Goal: Task Accomplishment & Management: Use online tool/utility

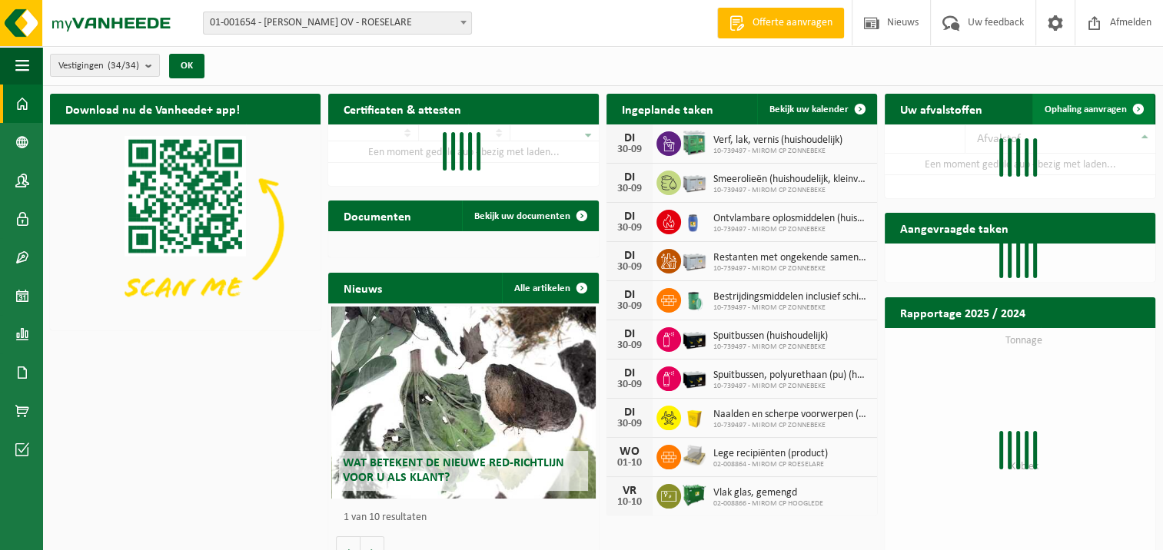
click at [1074, 97] on link "Ophaling aanvragen" at bounding box center [1092, 109] width 121 height 31
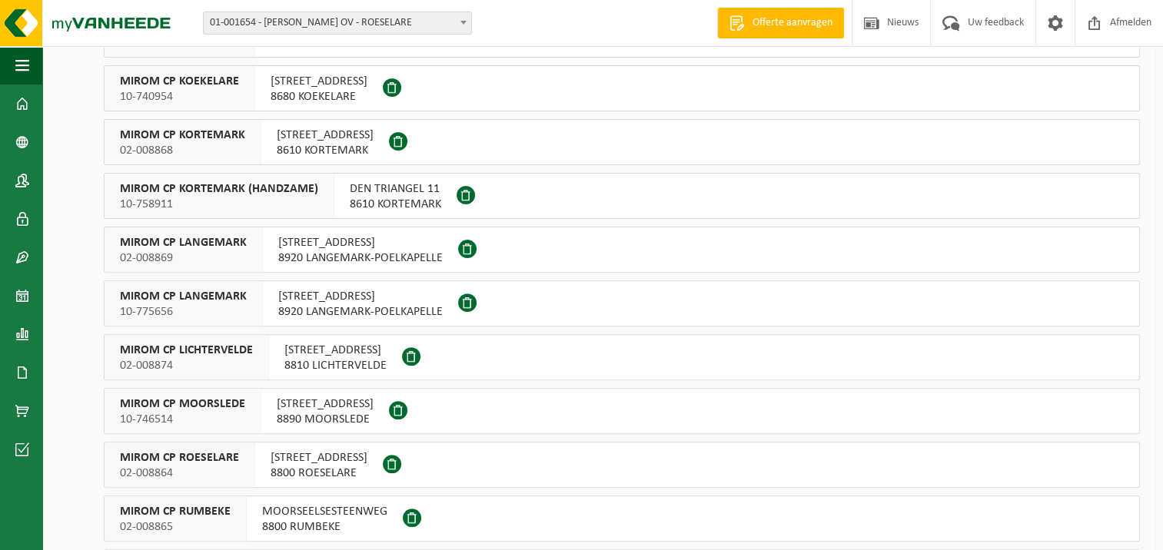
scroll to position [538, 0]
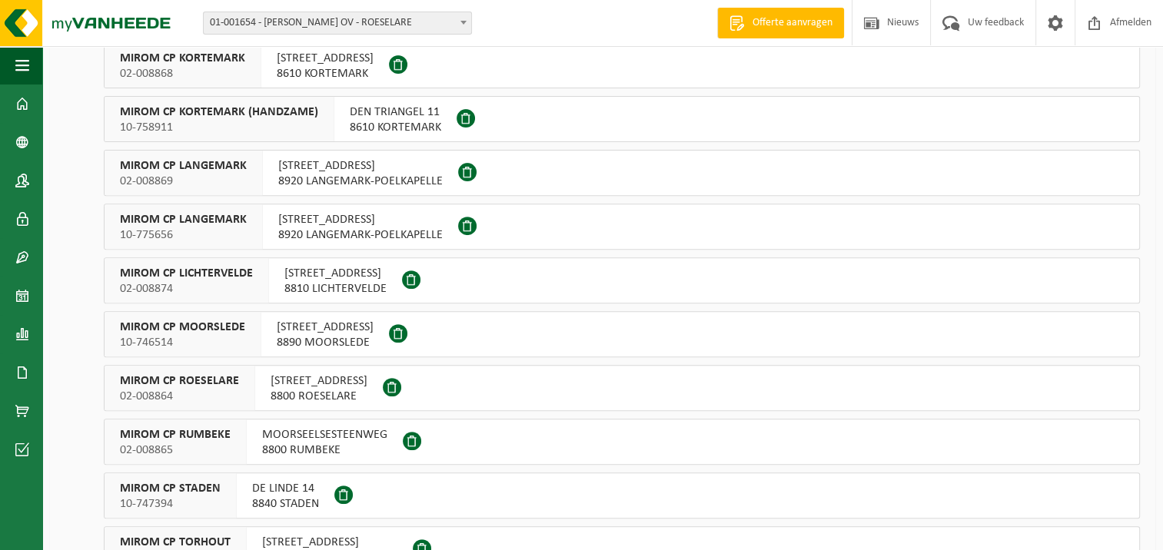
click at [315, 400] on span "8800 ROESELARE" at bounding box center [319, 396] width 97 height 15
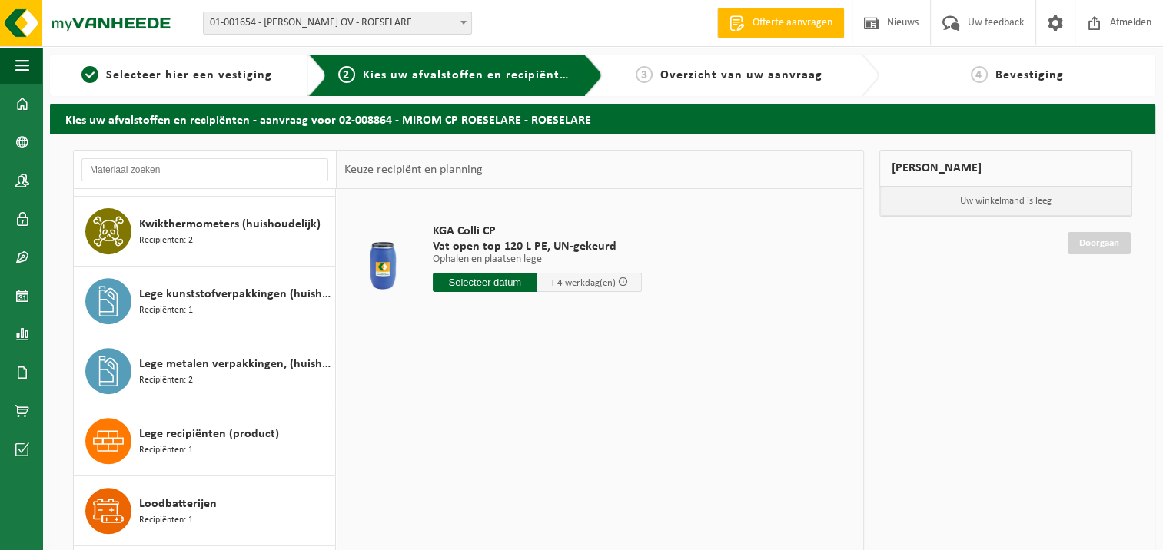
scroll to position [1076, 0]
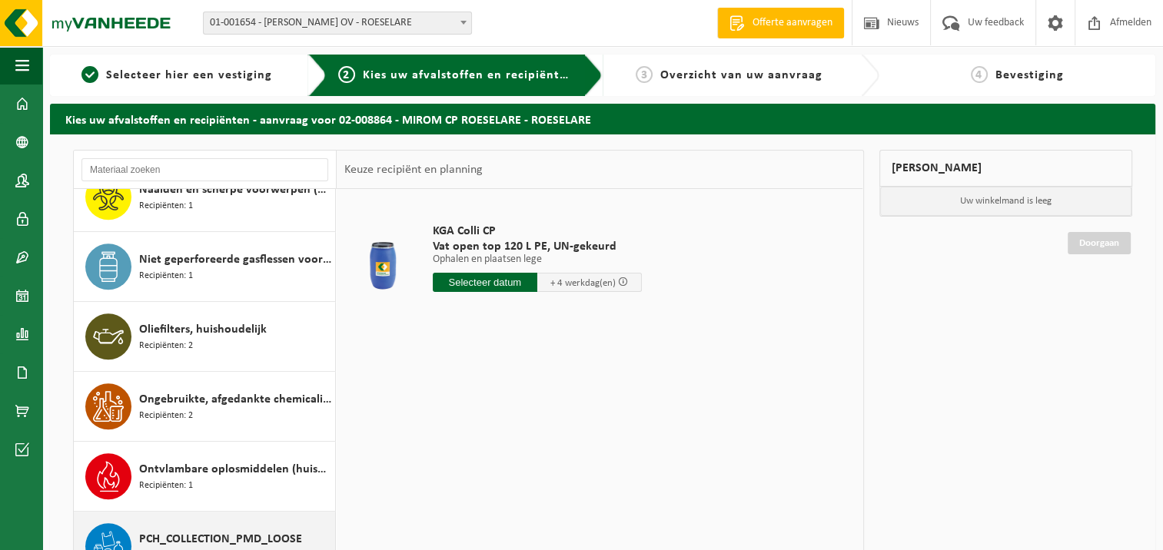
click at [244, 532] on span "PCH_COLLECTION_PMD_LOOSE" at bounding box center [220, 539] width 163 height 18
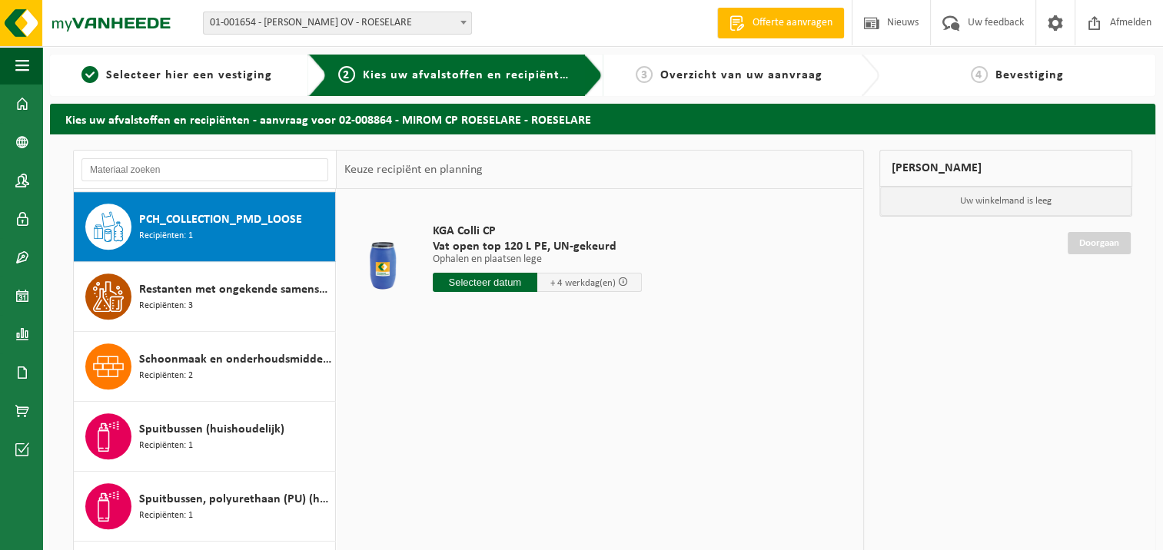
scroll to position [1396, 0]
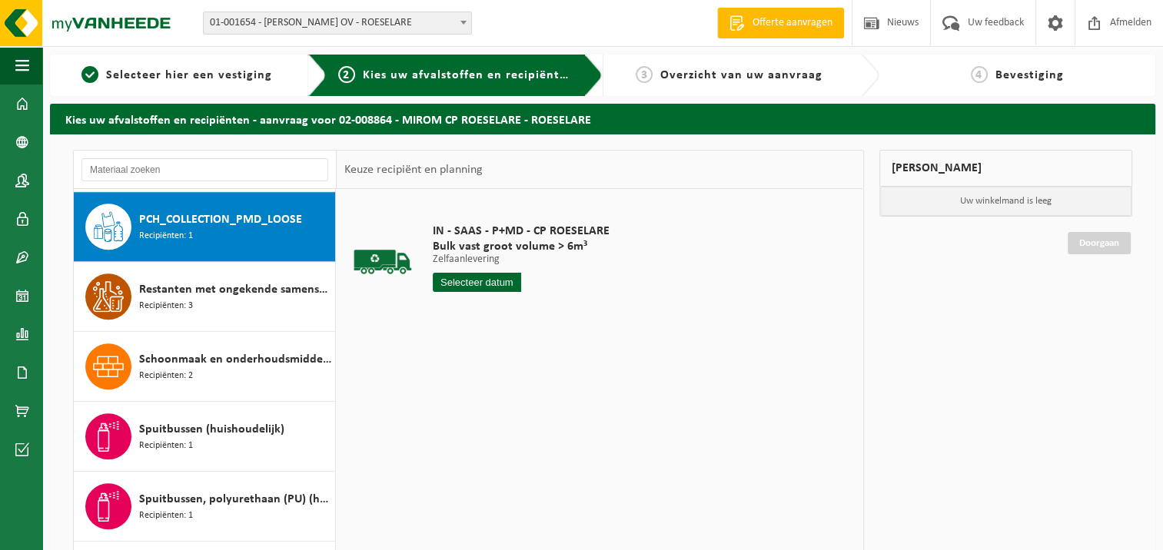
click at [496, 280] on input "text" at bounding box center [477, 282] width 88 height 19
click at [457, 462] on div "29" at bounding box center [446, 468] width 27 height 25
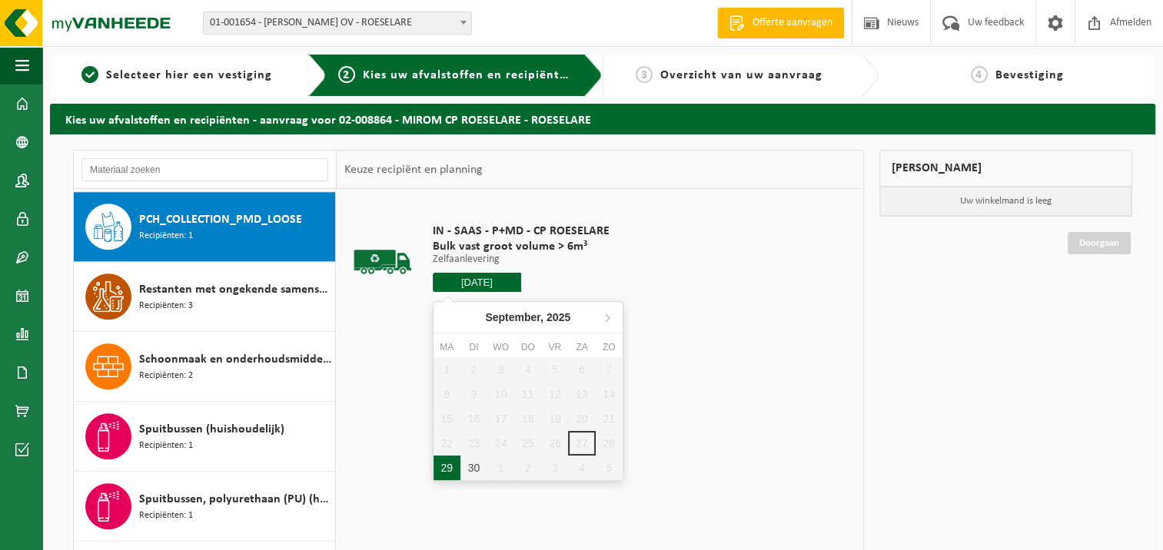
type input "Van 2025-09-29"
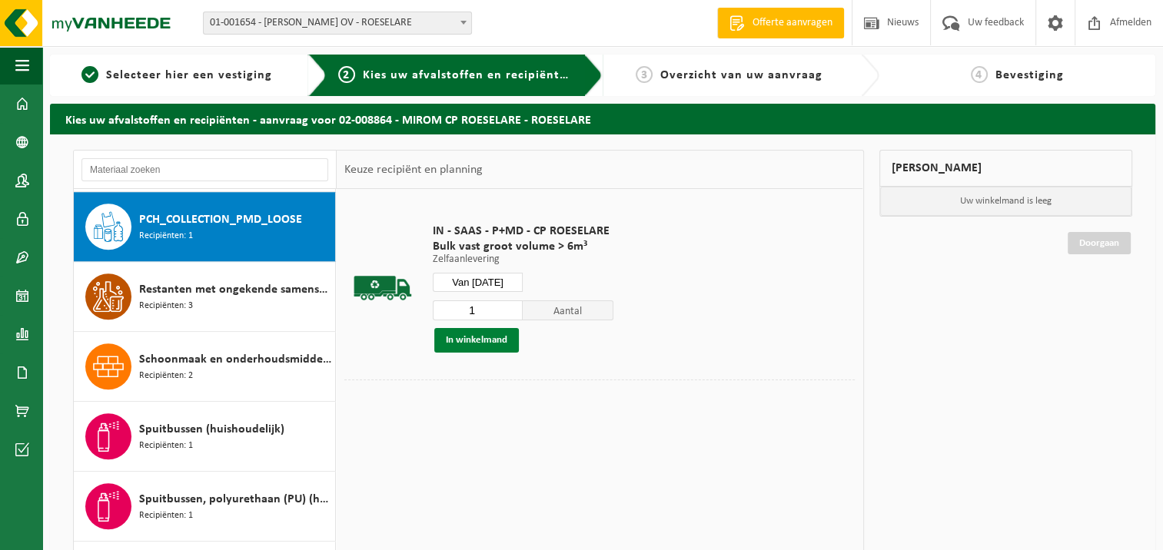
click at [480, 334] on button "In winkelmand" at bounding box center [476, 340] width 85 height 25
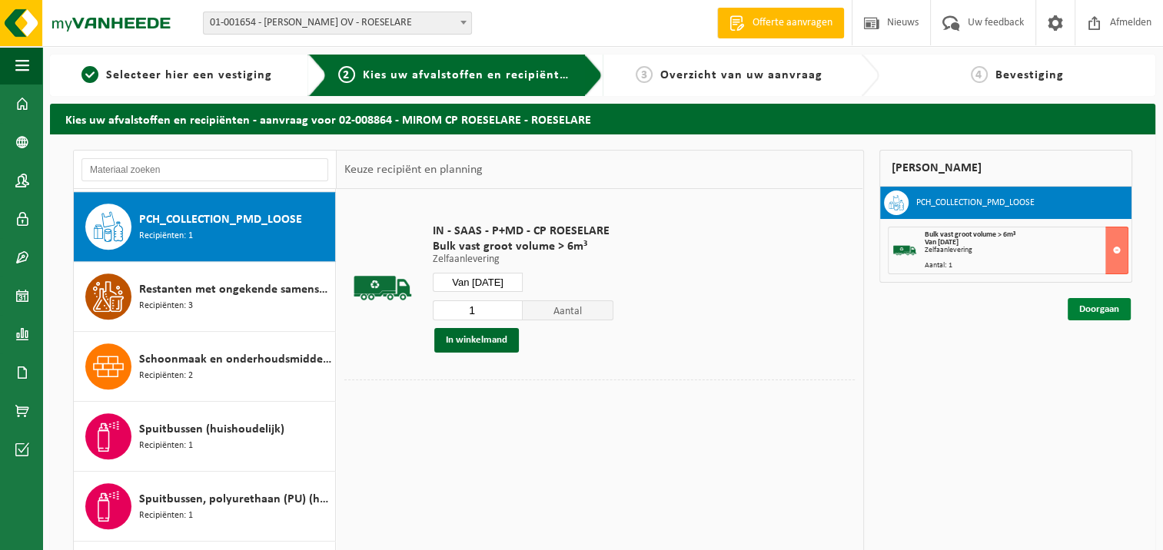
click at [1094, 310] on link "Doorgaan" at bounding box center [1099, 309] width 63 height 22
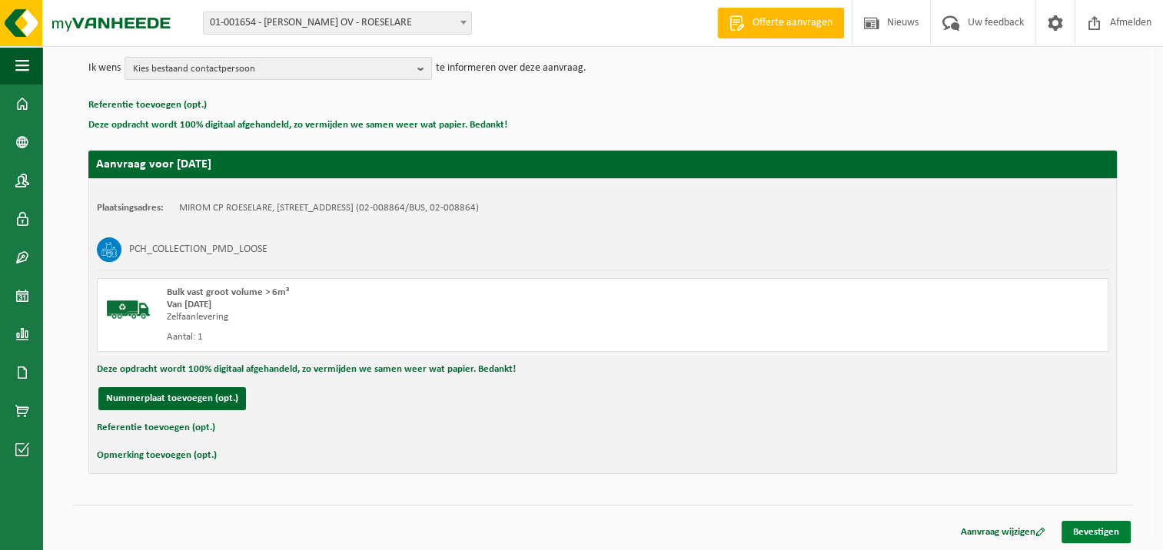
click at [1088, 523] on link "Bevestigen" at bounding box center [1095, 532] width 69 height 22
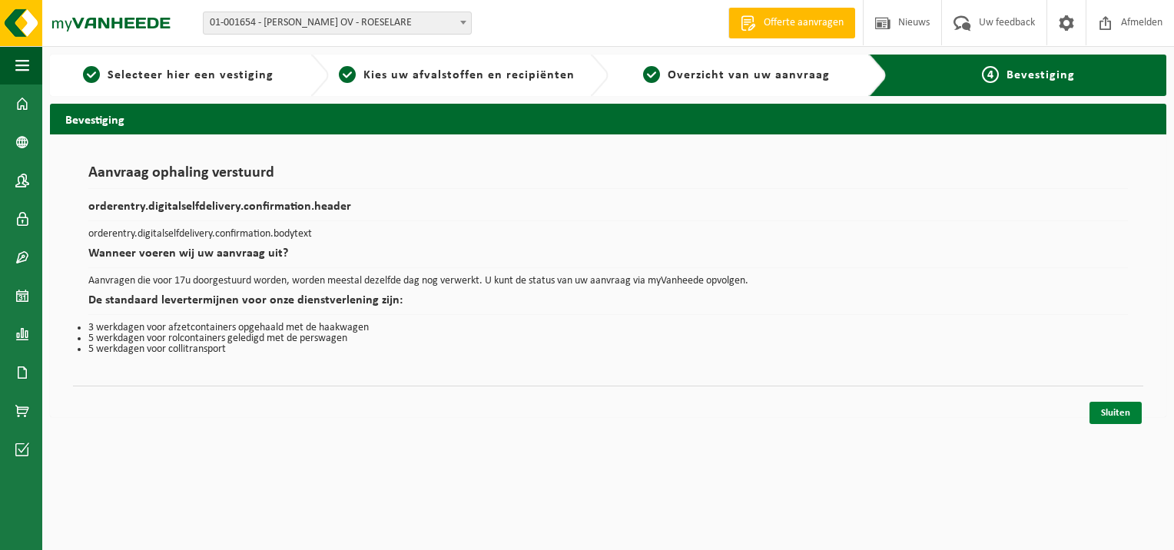
click at [1113, 410] on link "Sluiten" at bounding box center [1116, 413] width 52 height 22
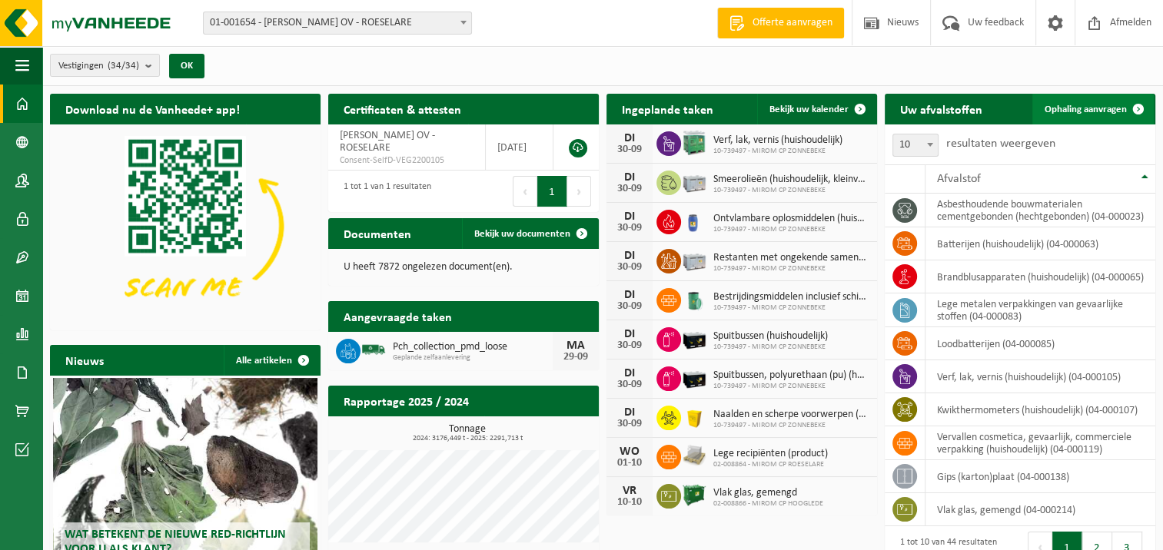
click at [1104, 100] on link "Ophaling aanvragen" at bounding box center [1092, 109] width 121 height 31
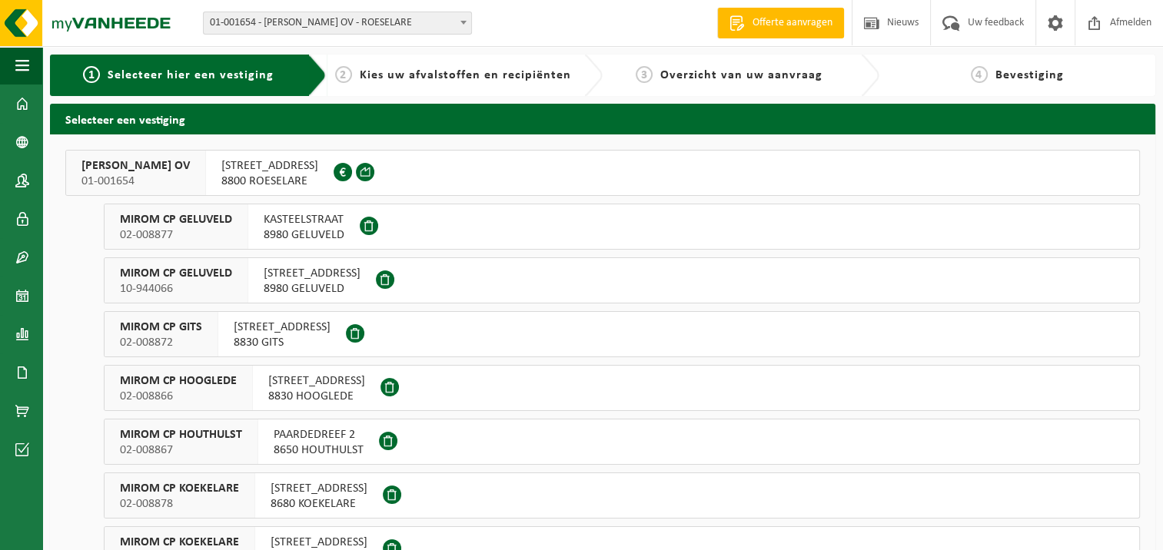
click at [293, 389] on span "8830 HOOGLEDE" at bounding box center [316, 396] width 97 height 15
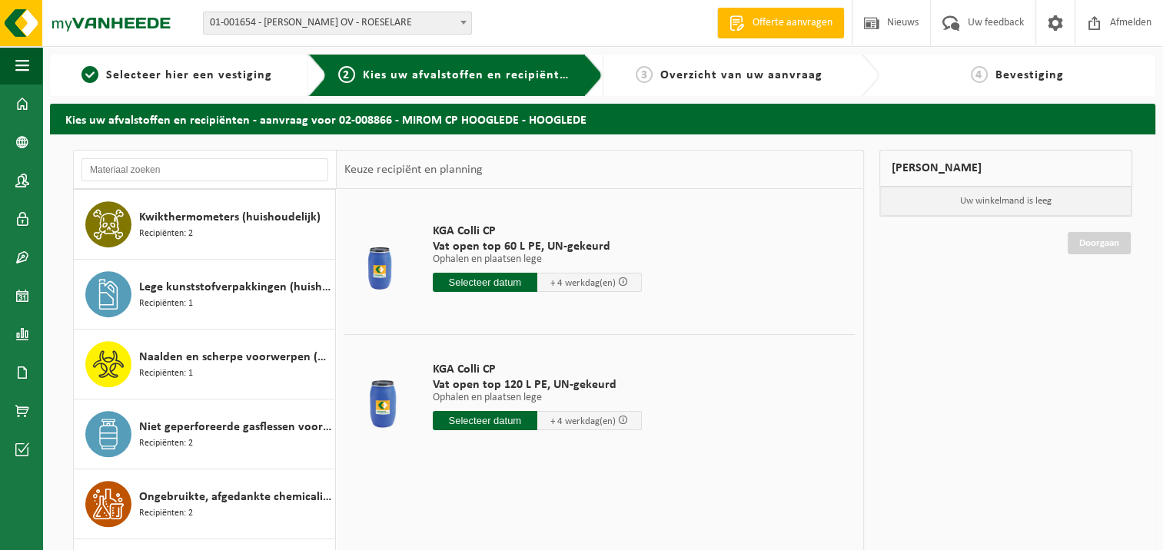
scroll to position [1230, 0]
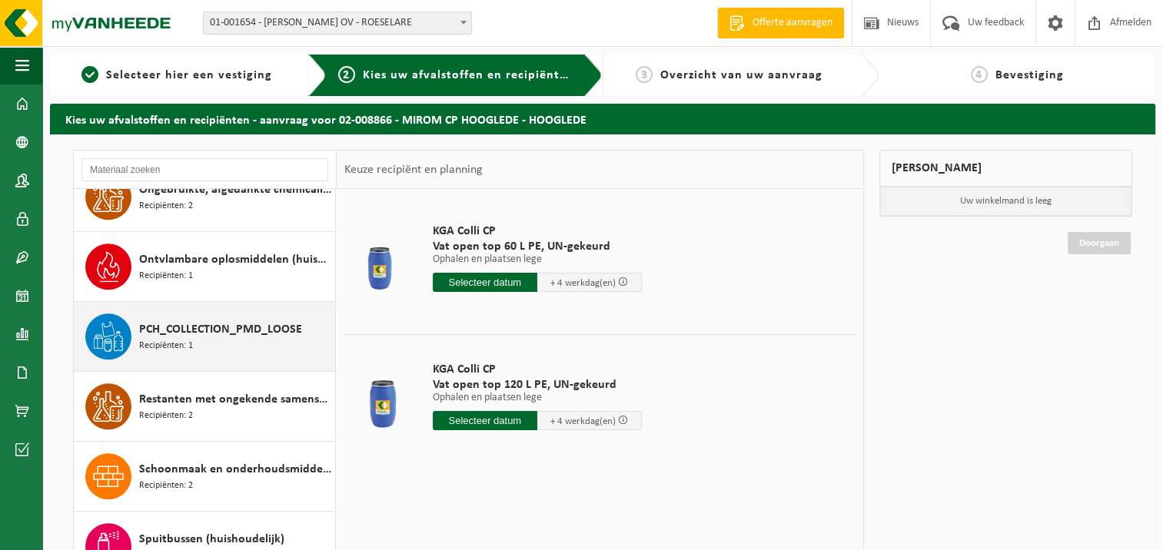
click at [198, 330] on span "PCH_COLLECTION_PMD_LOOSE" at bounding box center [220, 329] width 163 height 18
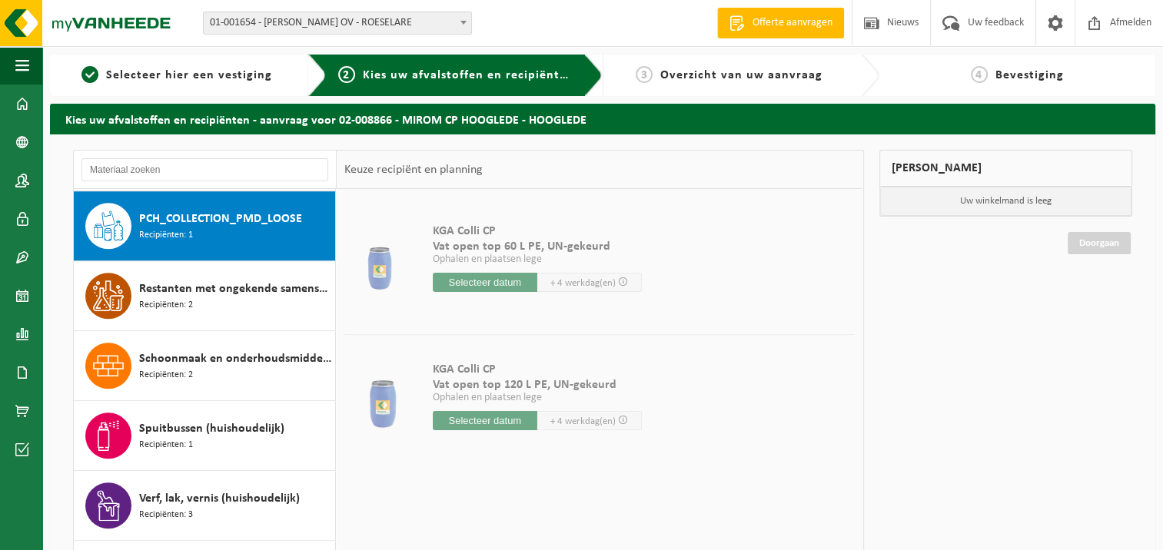
scroll to position [1187, 0]
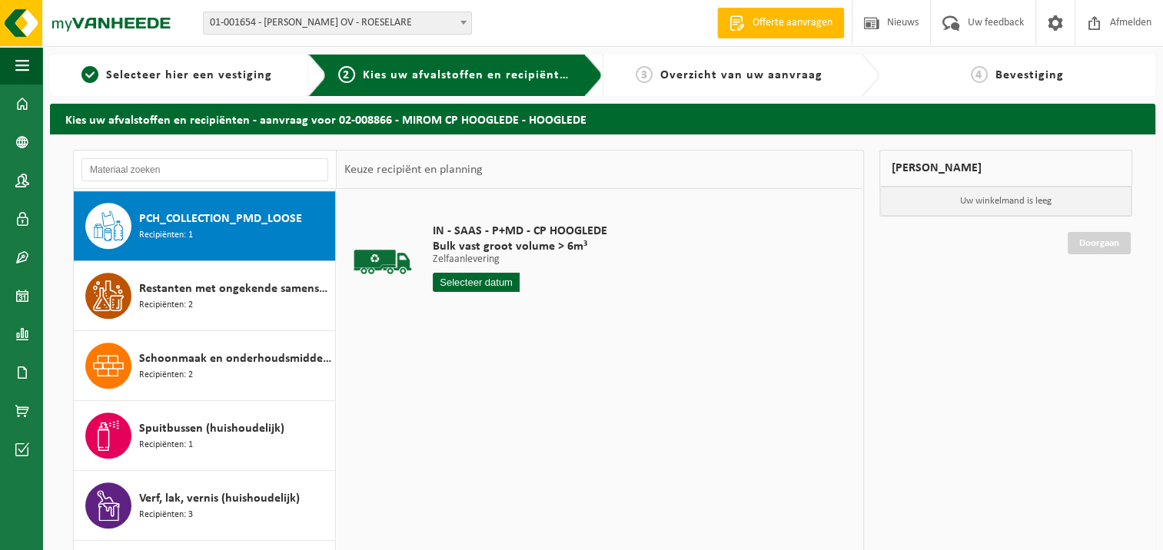
click at [473, 278] on input "text" at bounding box center [477, 282] width 88 height 19
click at [448, 464] on div "29" at bounding box center [446, 468] width 27 height 25
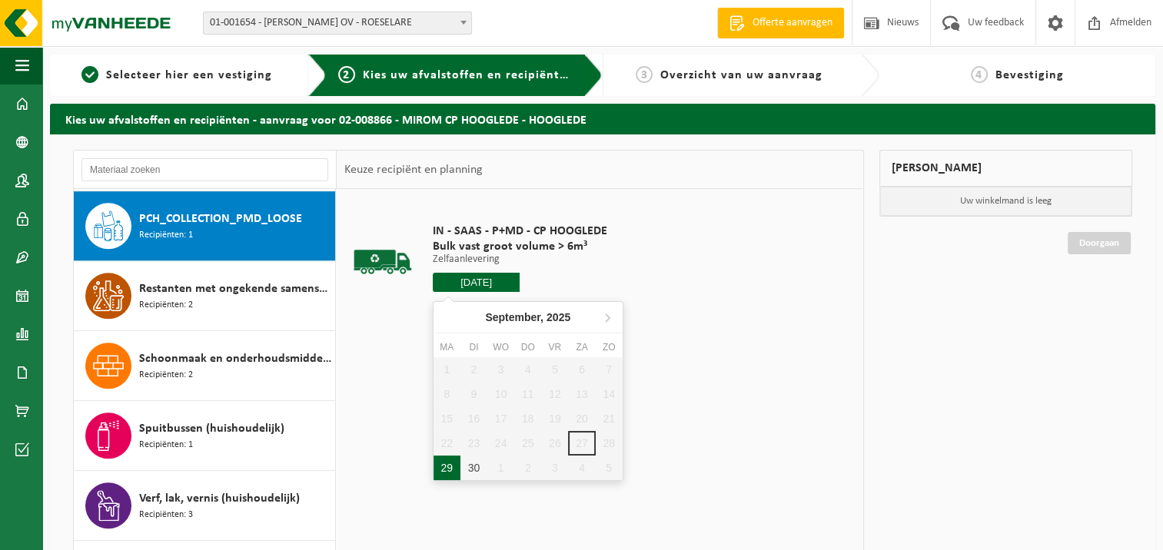
type input "Van 2025-09-29"
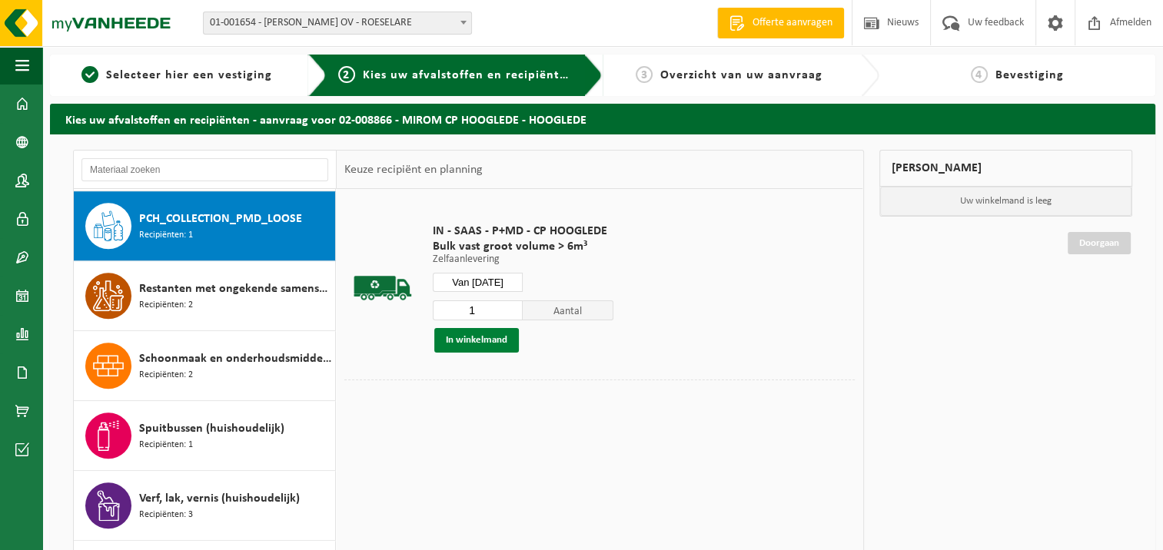
click at [478, 350] on button "In winkelmand" at bounding box center [476, 340] width 85 height 25
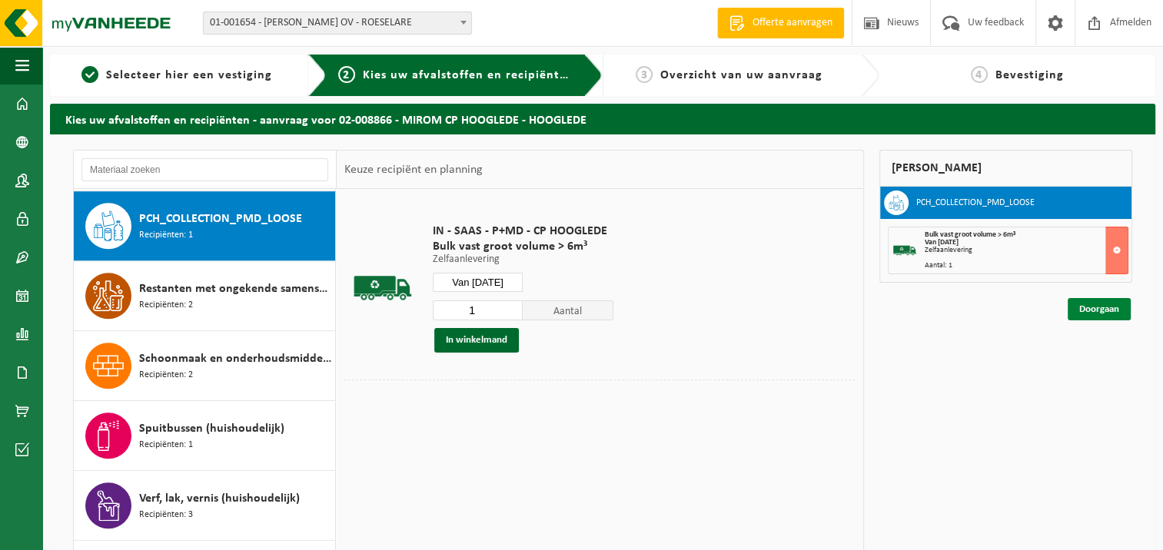
click at [1104, 304] on link "Doorgaan" at bounding box center [1099, 309] width 63 height 22
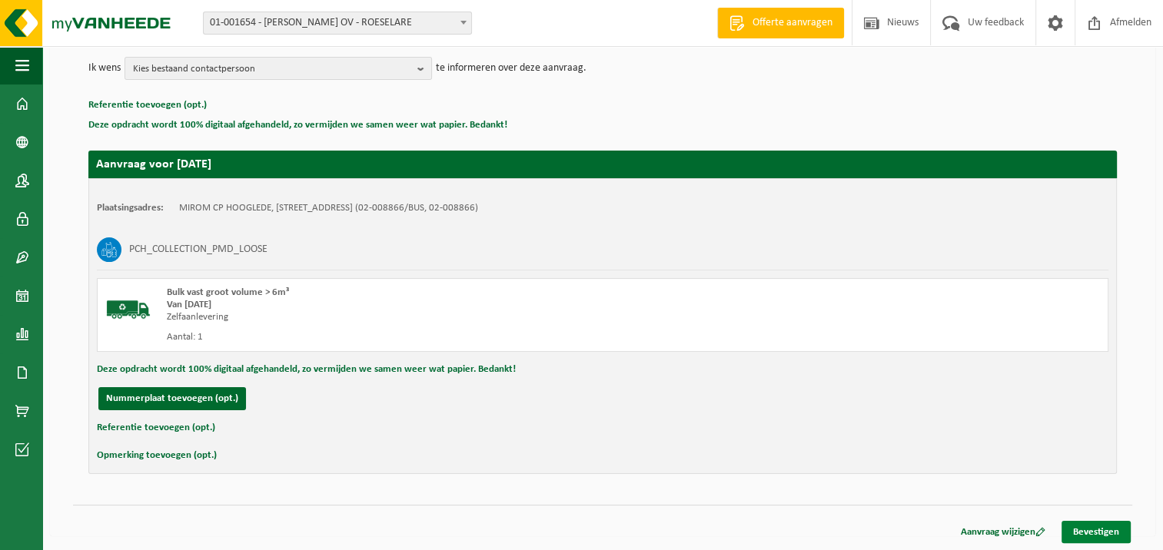
click at [1093, 526] on link "Bevestigen" at bounding box center [1095, 532] width 69 height 22
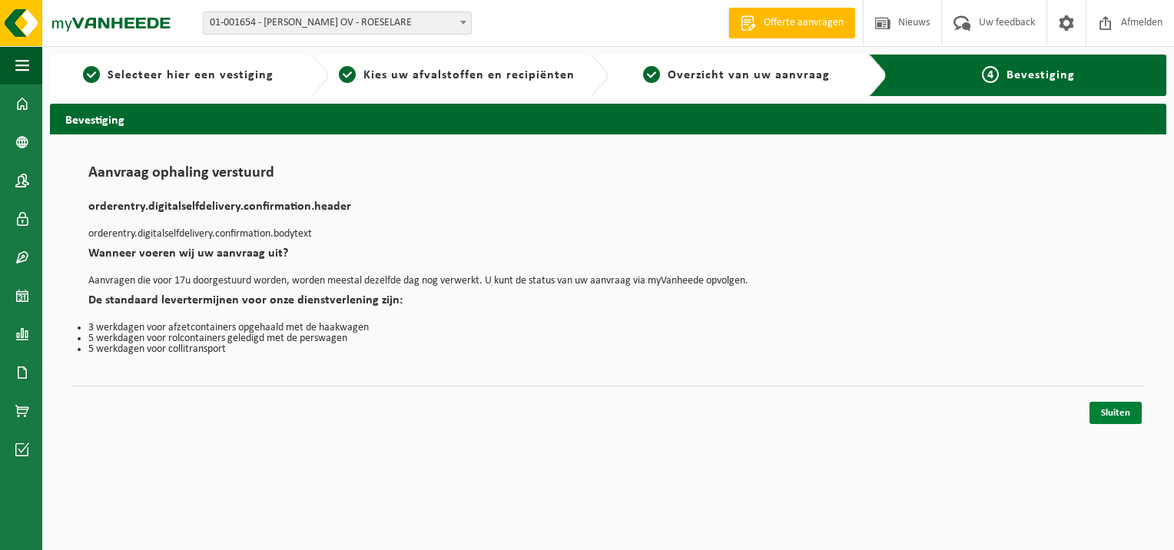
click at [1102, 417] on link "Sluiten" at bounding box center [1116, 413] width 52 height 22
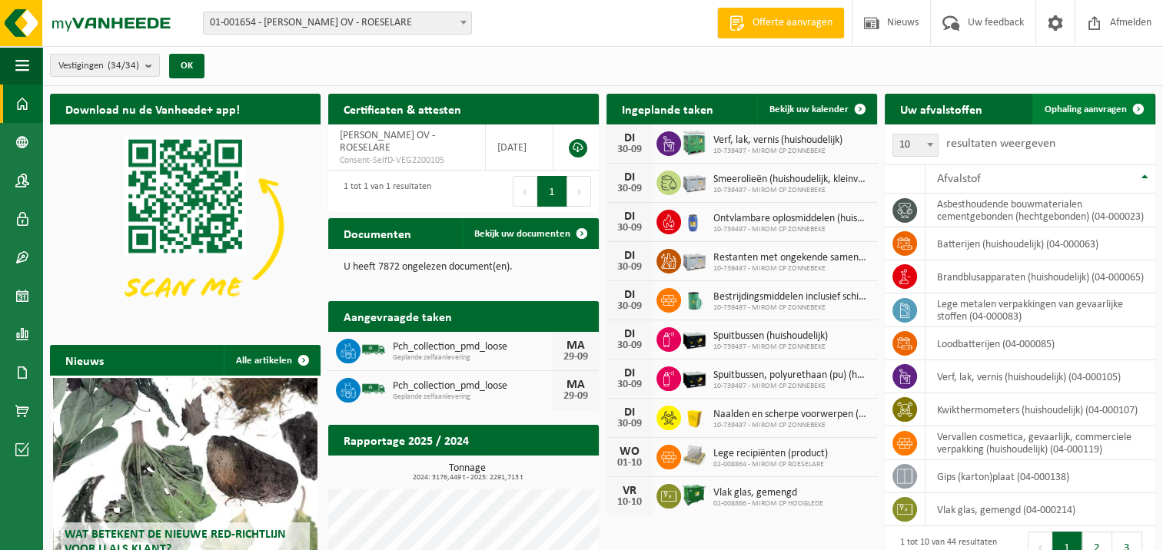
click at [1085, 110] on span "Ophaling aanvragen" at bounding box center [1085, 110] width 82 height 10
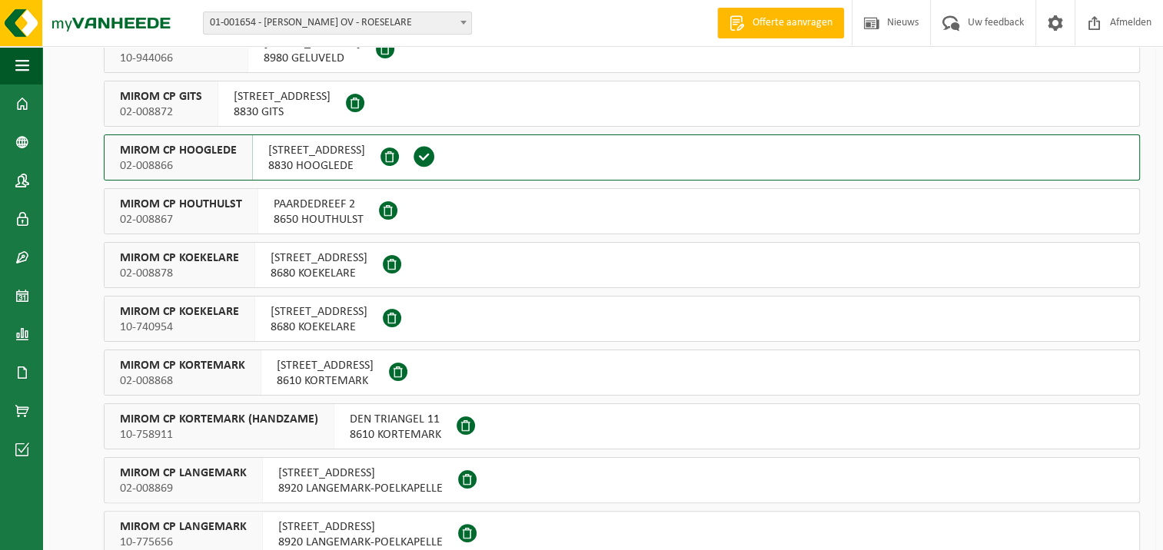
scroll to position [384, 0]
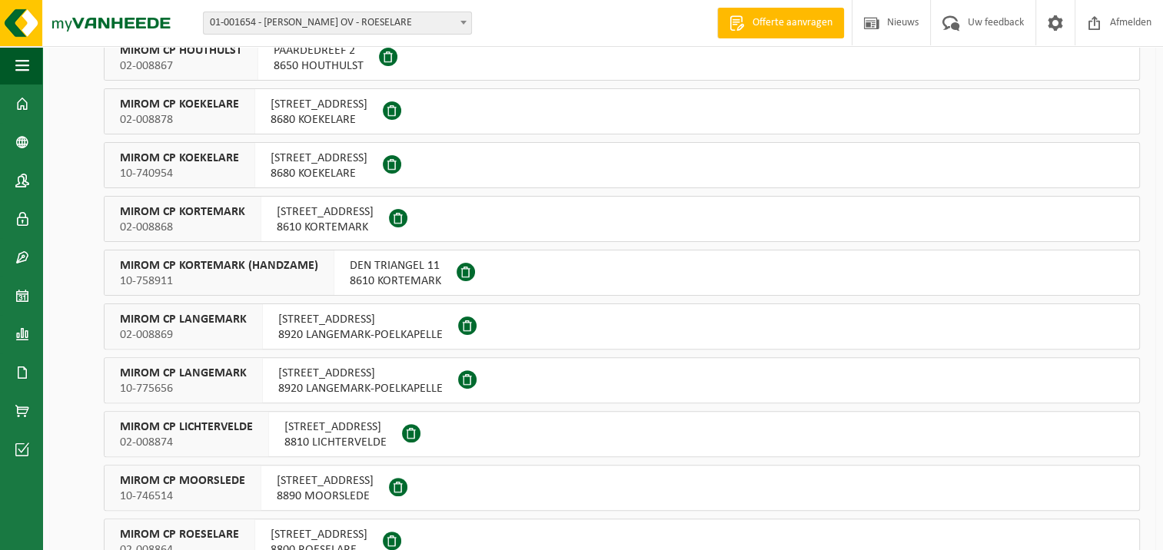
click at [328, 452] on div "KOOLSKAMPSTRAAT 84 8810 LICHTERVELDE" at bounding box center [335, 434] width 133 height 45
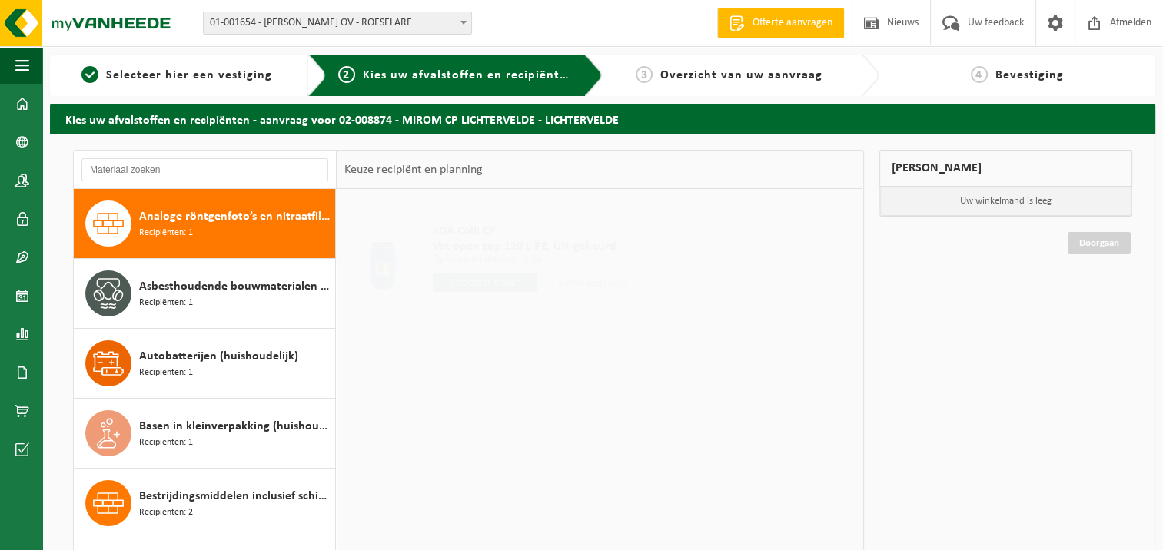
scroll to position [461, 0]
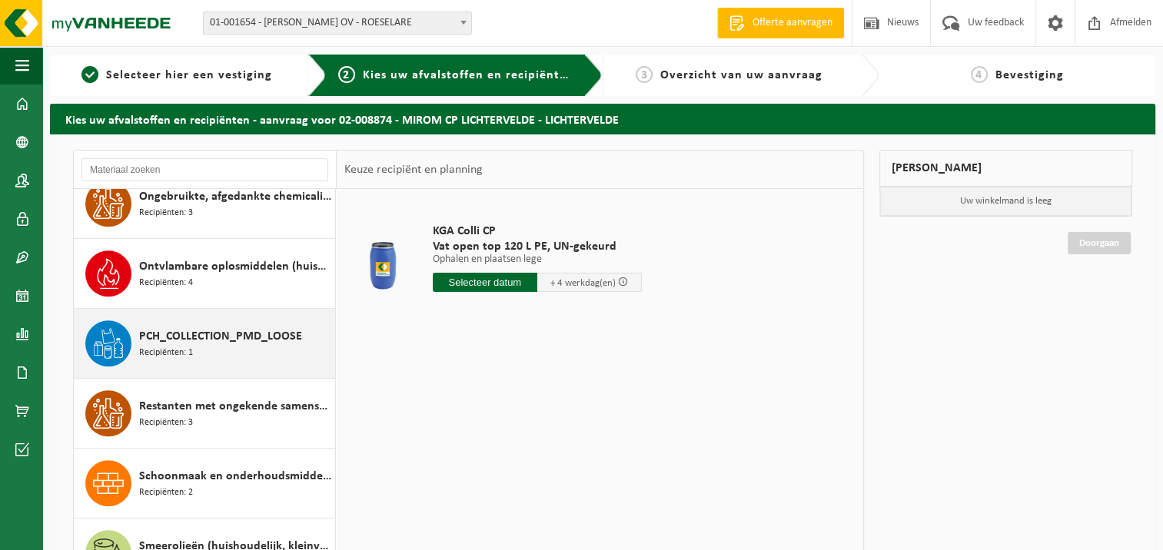
click at [209, 344] on div "PCH_COLLECTION_PMD_LOOSE Recipiënten: 1" at bounding box center [235, 343] width 192 height 46
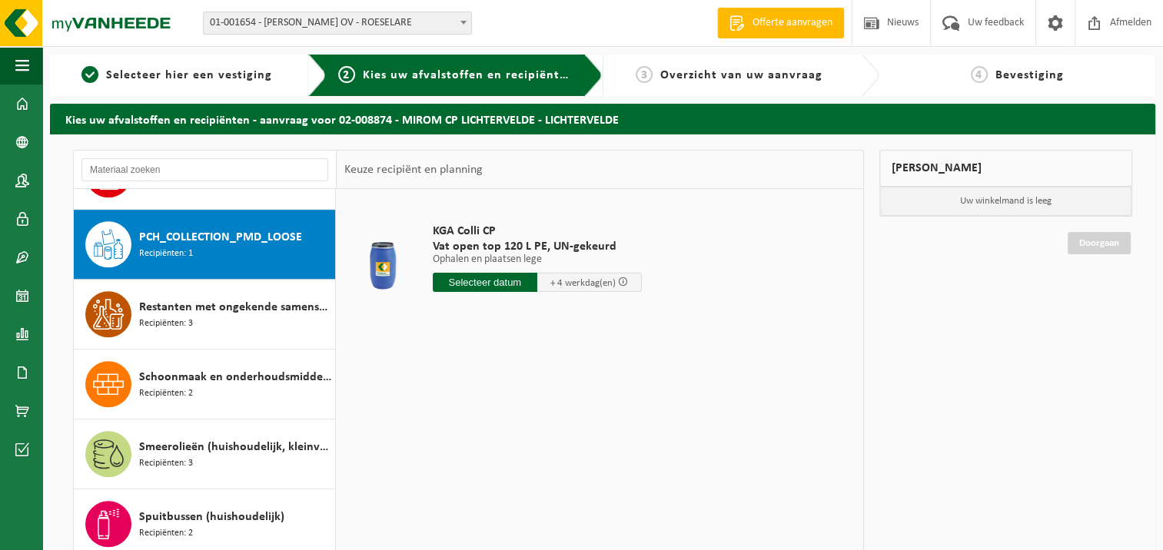
scroll to position [1116, 0]
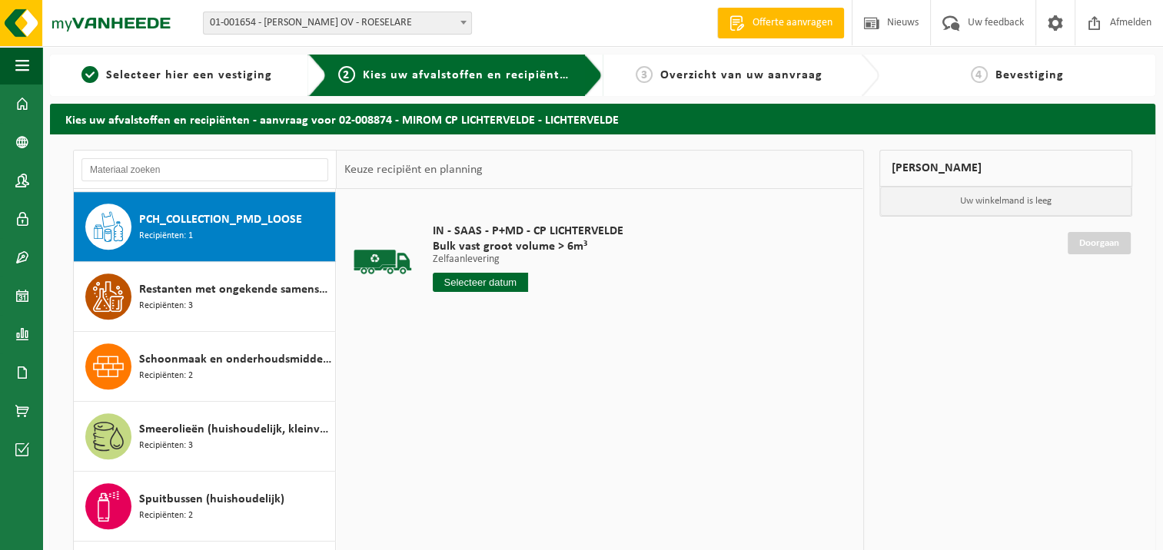
click at [473, 281] on input "text" at bounding box center [480, 282] width 95 height 19
click at [448, 467] on div "29" at bounding box center [446, 468] width 27 height 25
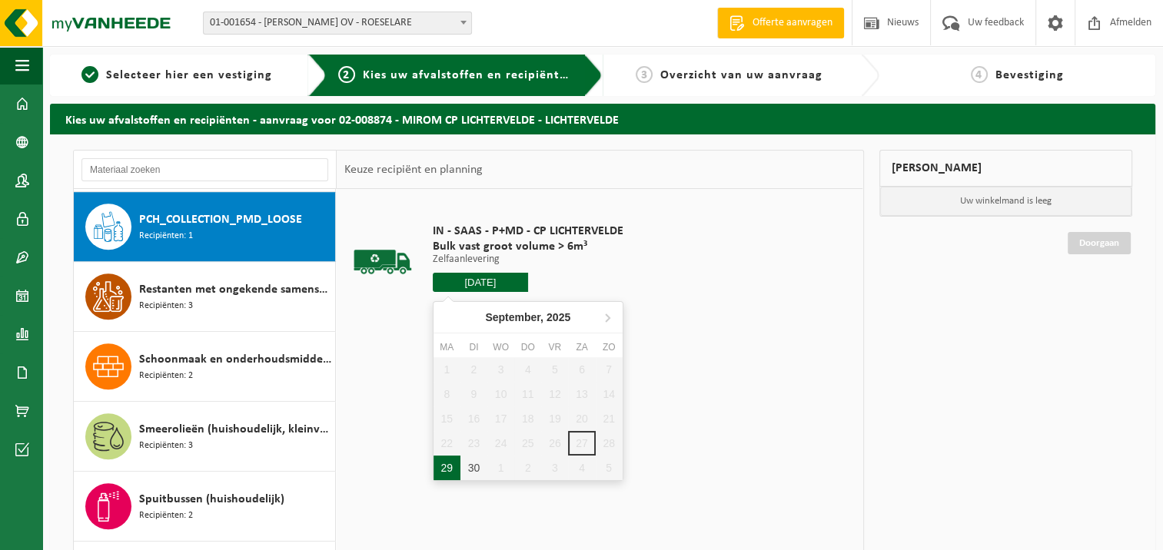
type input "Van [DATE]"
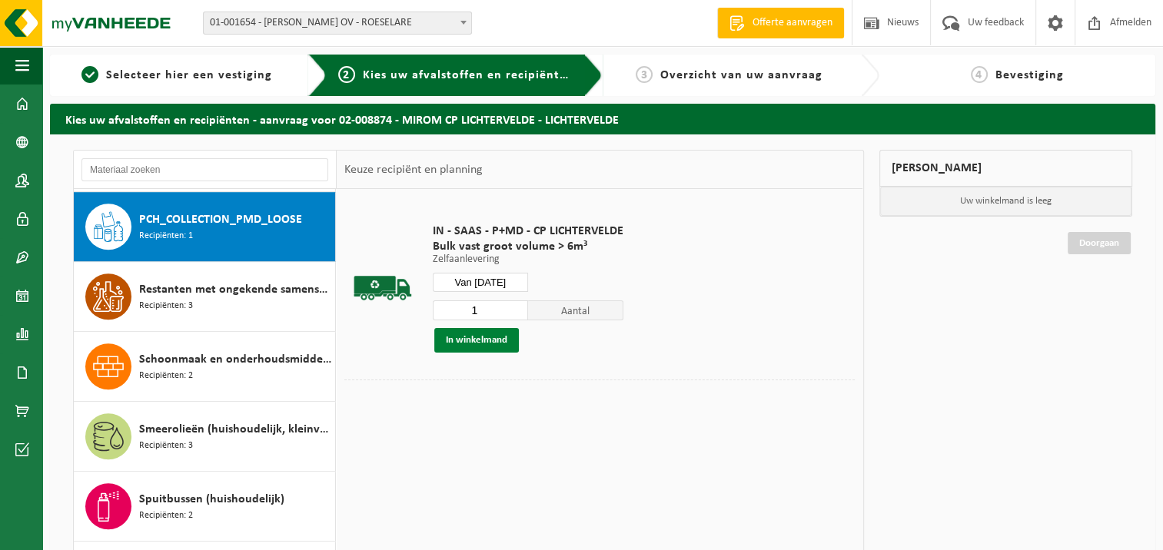
click at [472, 344] on button "In winkelmand" at bounding box center [476, 340] width 85 height 25
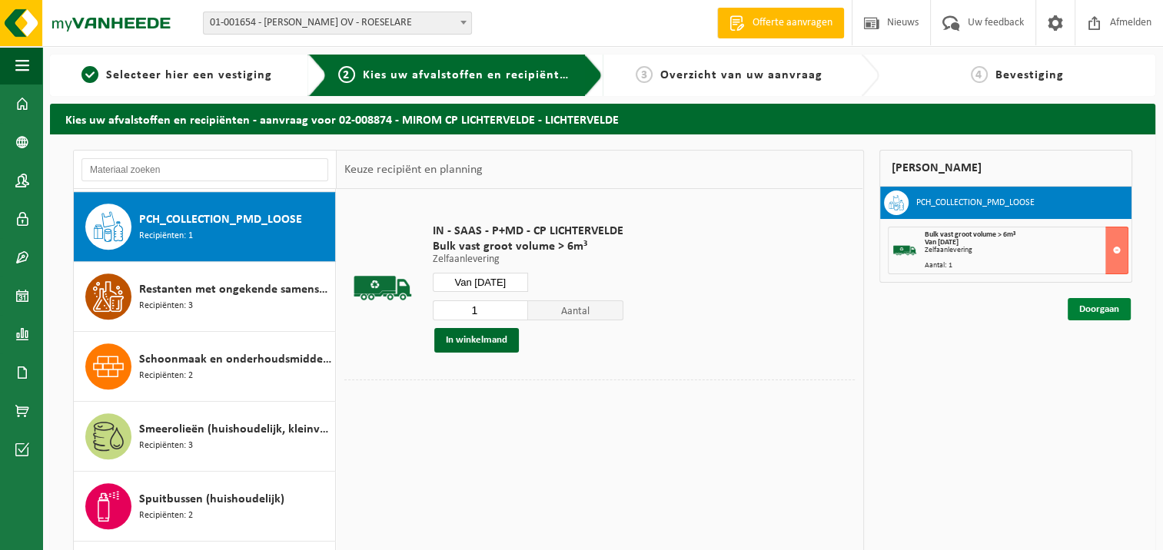
click at [1078, 307] on link "Doorgaan" at bounding box center [1099, 309] width 63 height 22
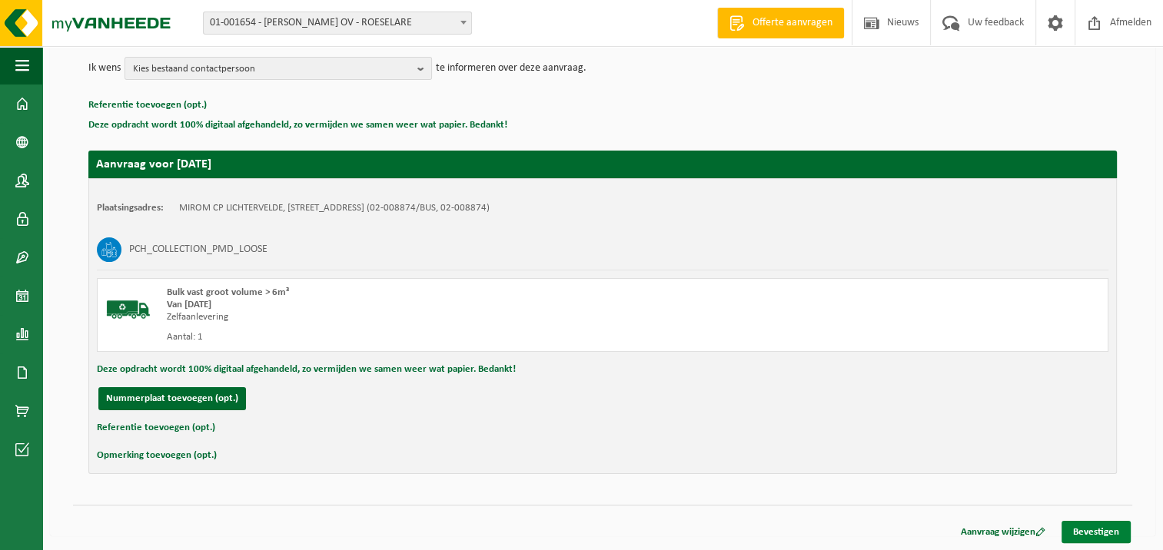
click at [1101, 532] on link "Bevestigen" at bounding box center [1095, 532] width 69 height 22
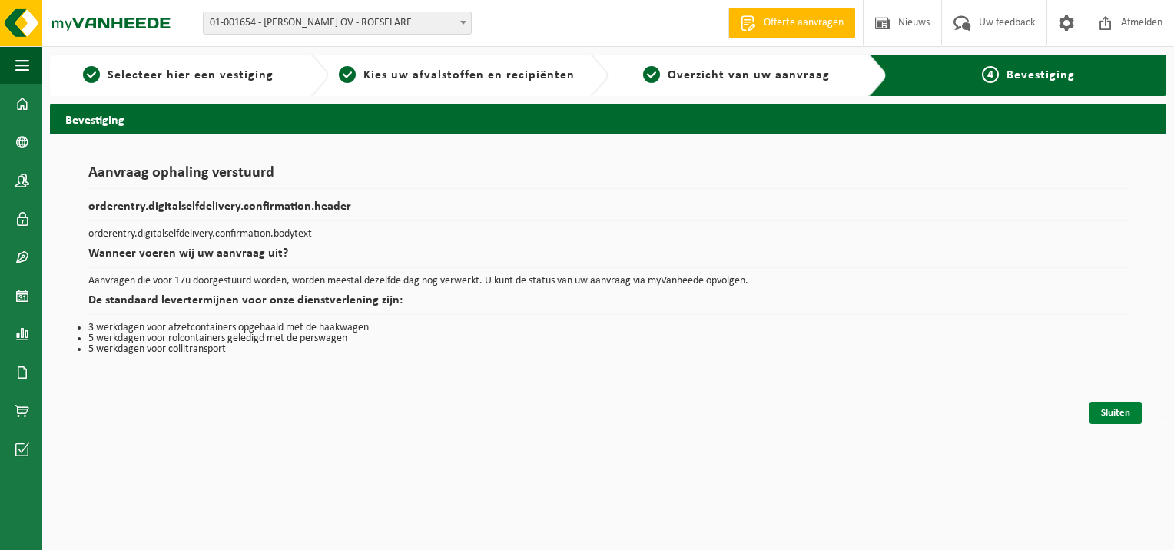
click at [1106, 413] on link "Sluiten" at bounding box center [1116, 413] width 52 height 22
